Goal: Navigation & Orientation: Go to known website

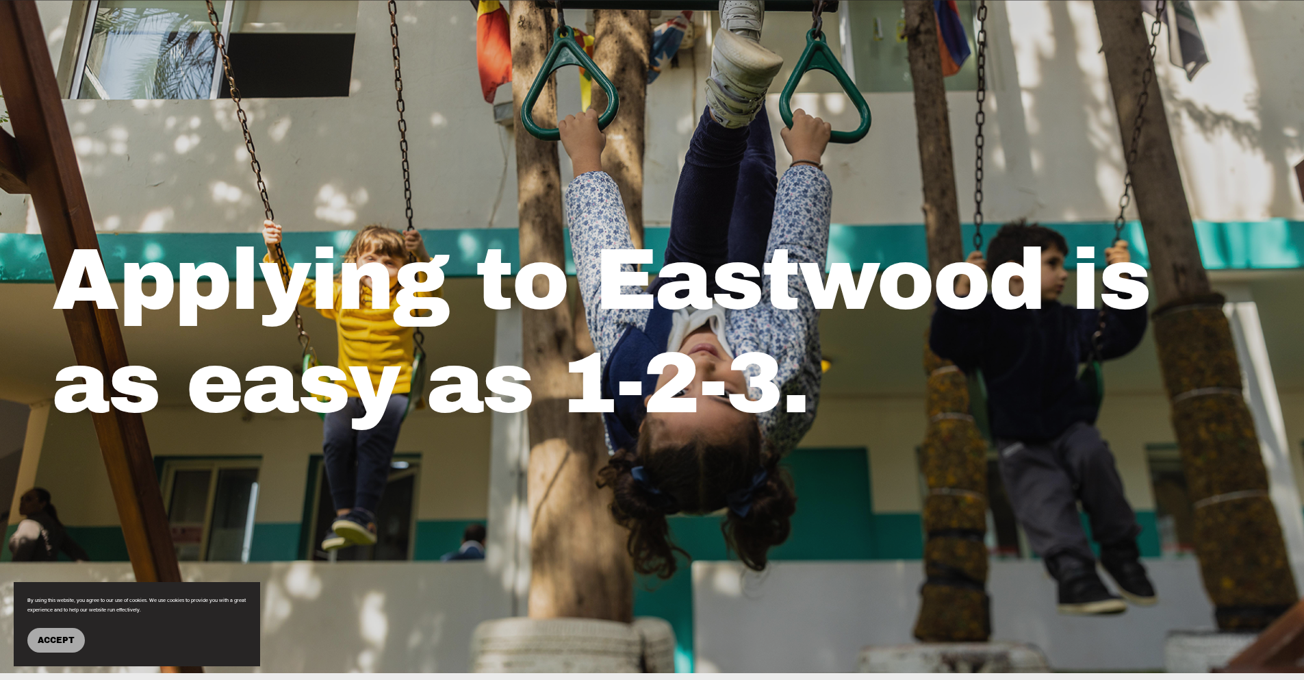
scroll to position [823, 0]
